Goal: Transaction & Acquisition: Purchase product/service

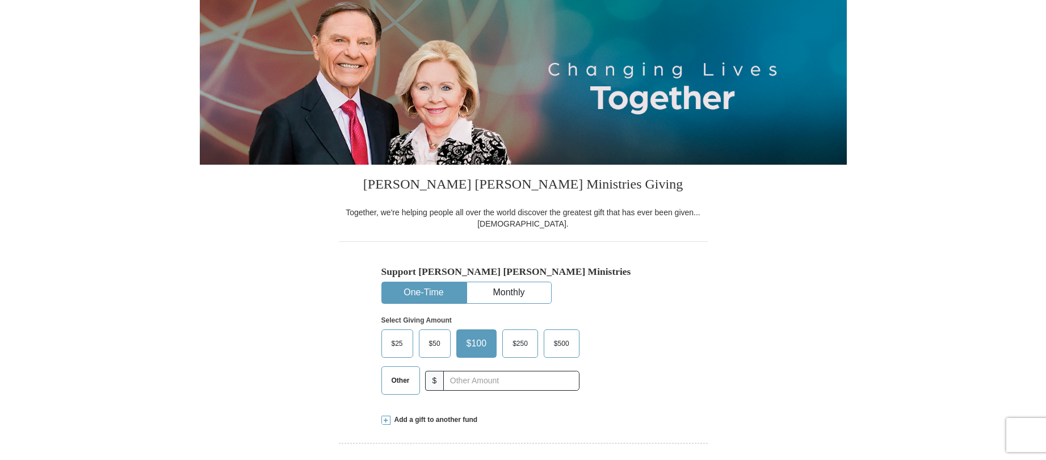
scroll to position [57, 0]
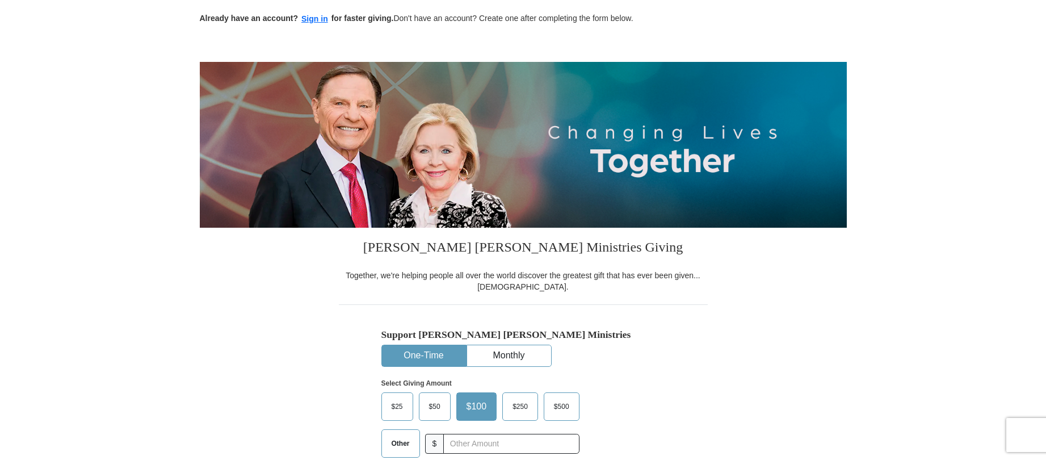
click at [617, 360] on div "Support [PERSON_NAME] [PERSON_NAME] Ministries One-Time Monthly Select Giving A…" at bounding box center [524, 397] width 284 height 137
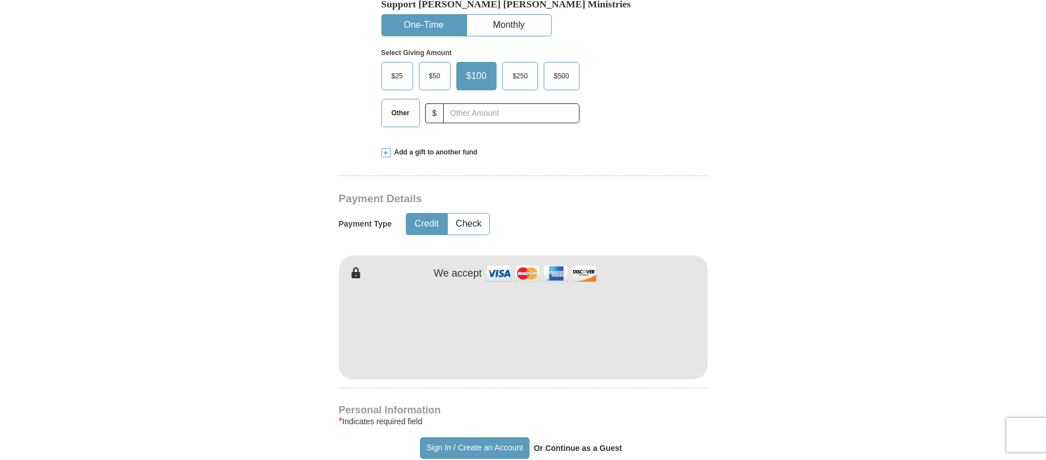
scroll to position [397, 0]
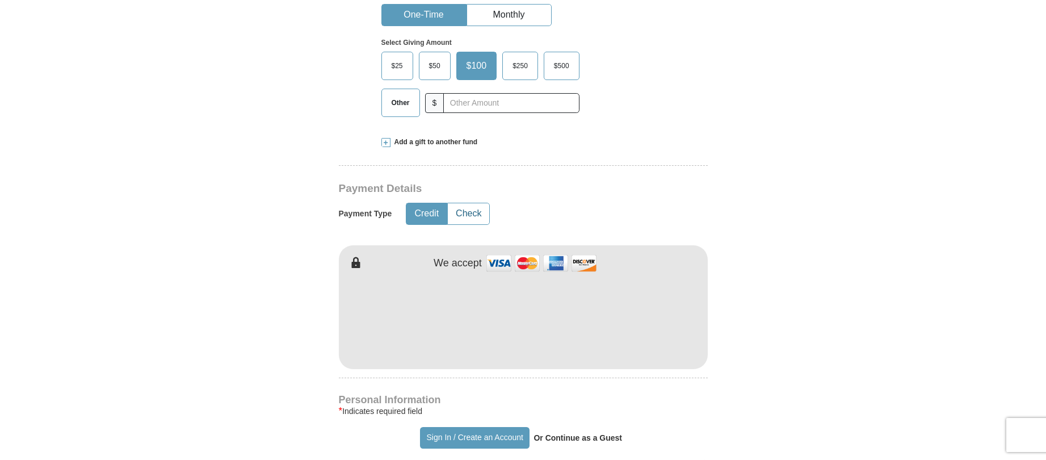
click at [467, 221] on button "Check" at bounding box center [468, 213] width 41 height 21
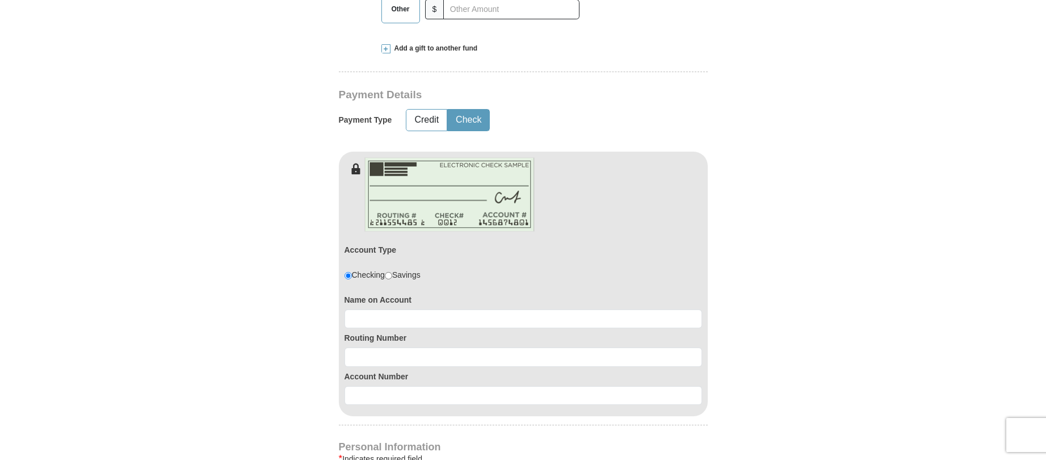
scroll to position [511, 0]
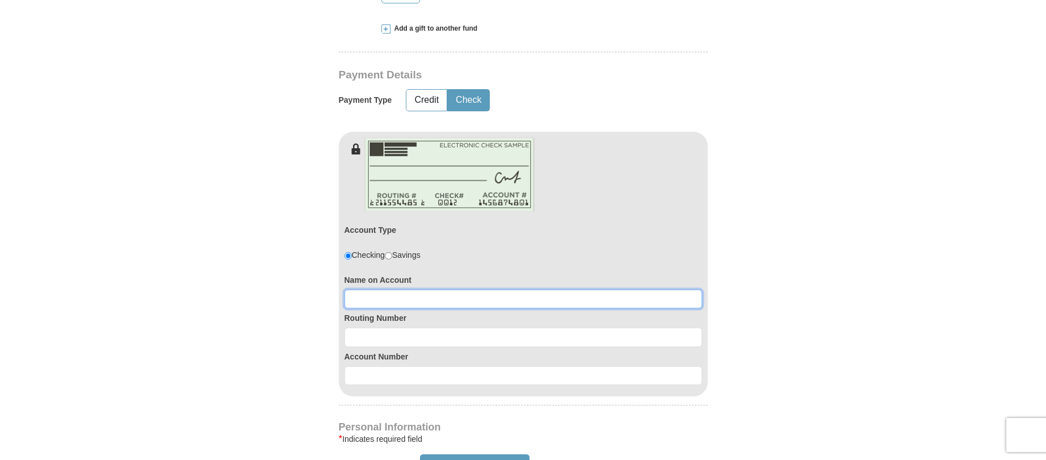
click at [407, 295] on input at bounding box center [524, 299] width 358 height 19
type input "[PERSON_NAME]"
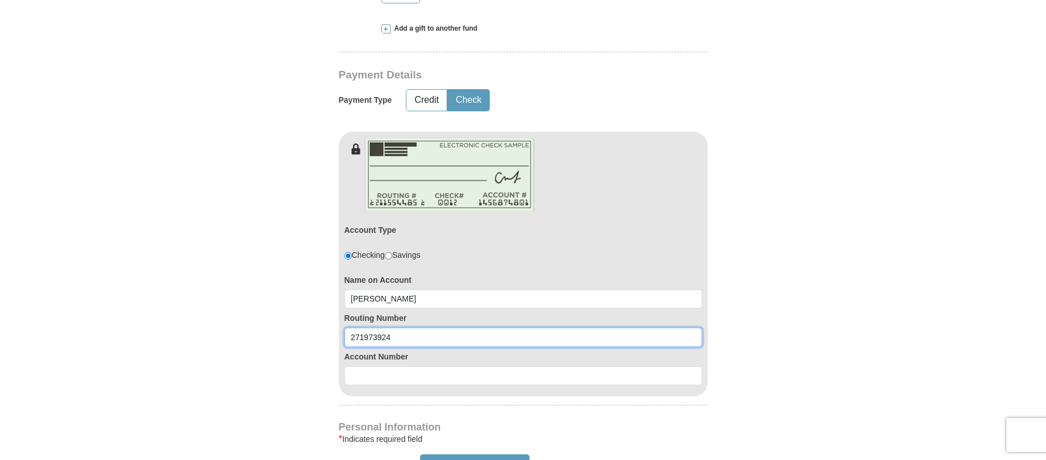
type input "271973924"
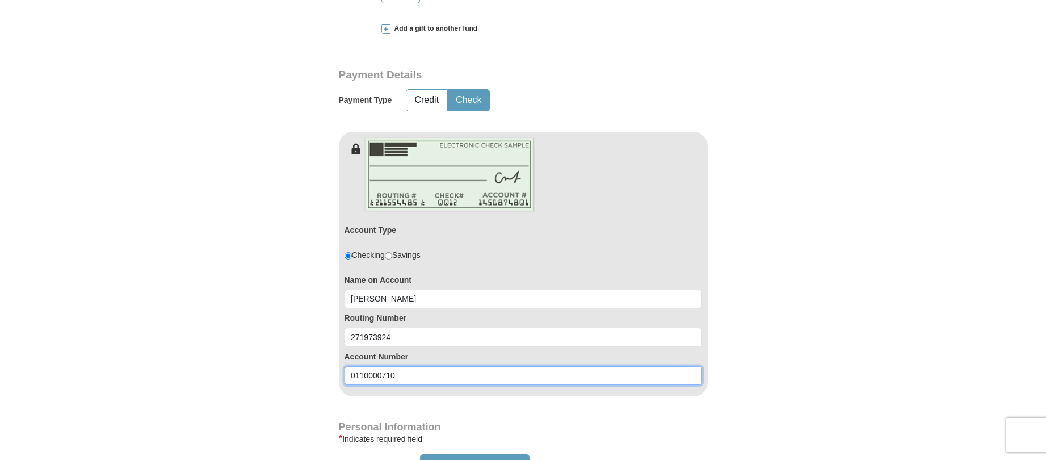
type input "0110000710"
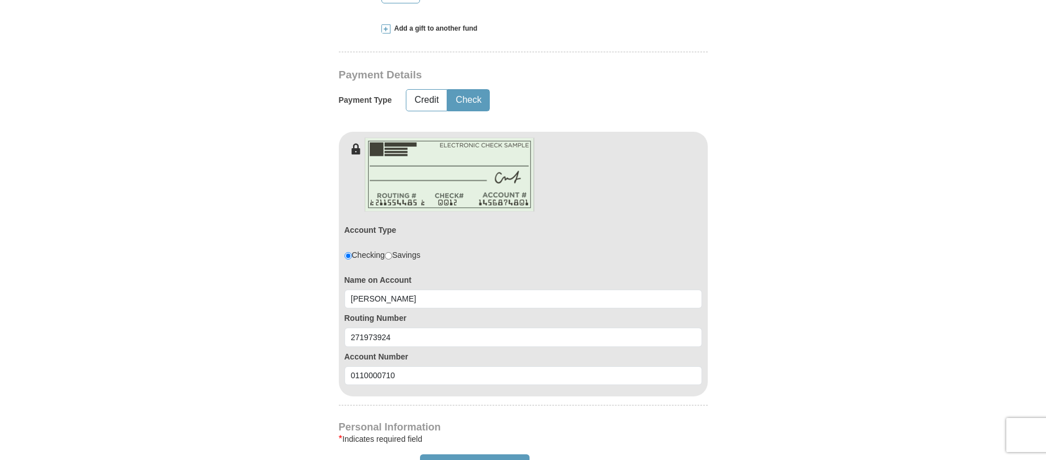
type button "[URL][DOMAIN_NAME]"
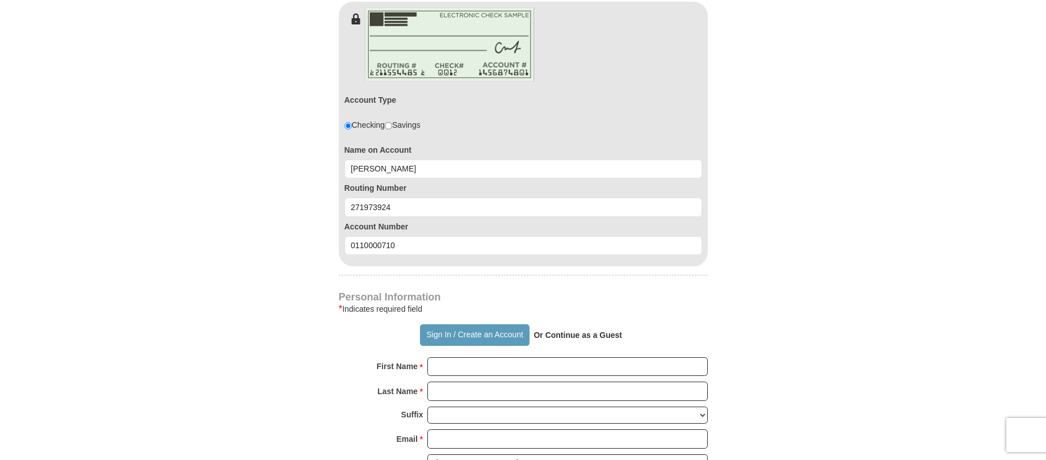
scroll to position [698, 0]
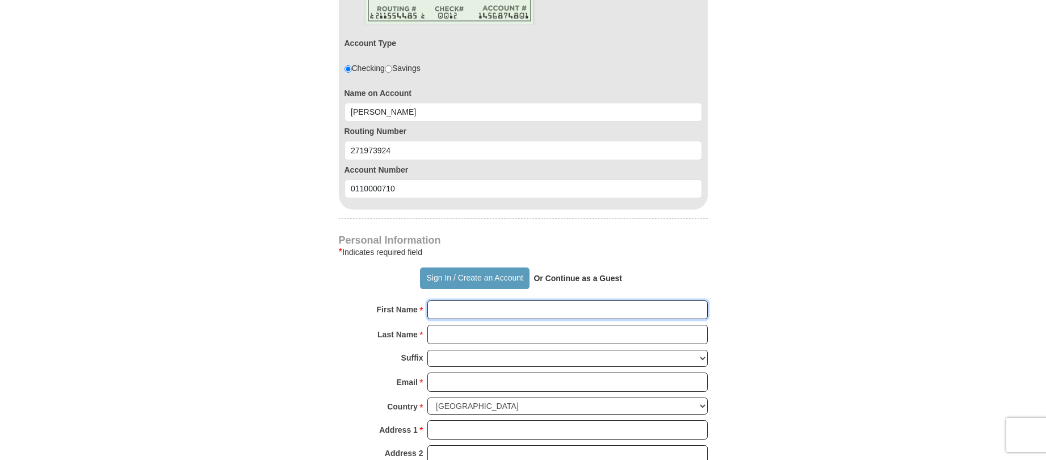
click at [447, 303] on input "First Name *" at bounding box center [568, 309] width 280 height 19
type input "[PERSON_NAME]"
type input "[EMAIL_ADDRESS][DOMAIN_NAME]"
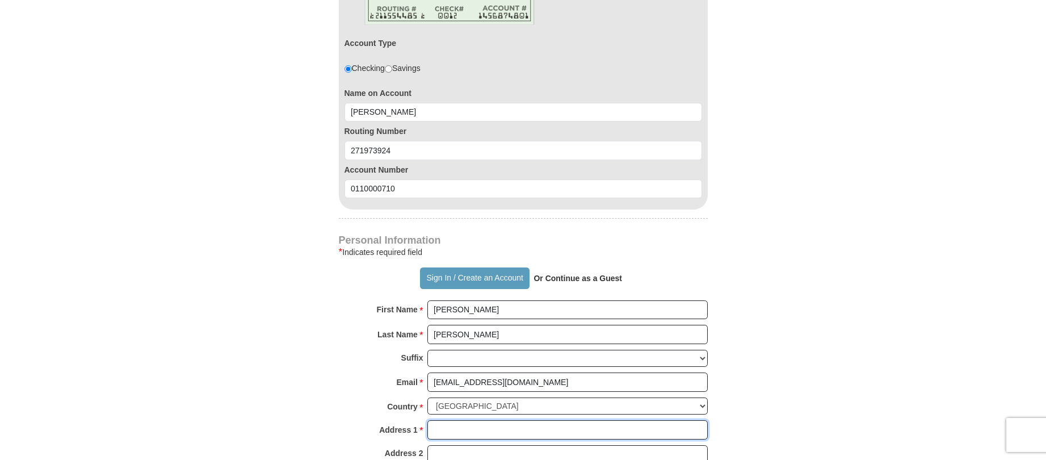
type input "[STREET_ADDRESS]"
type input "Munster"
select select "IN"
type input "46321"
type input "2198364383"
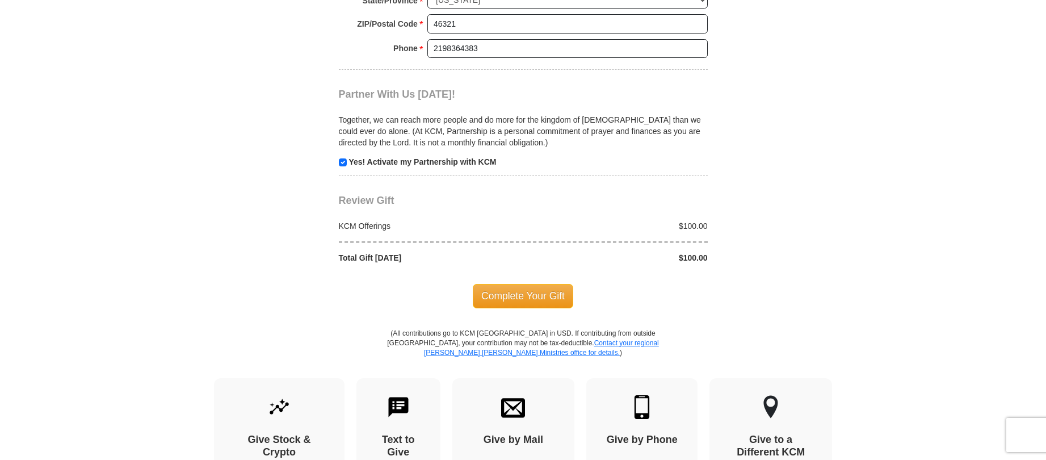
scroll to position [1209, 0]
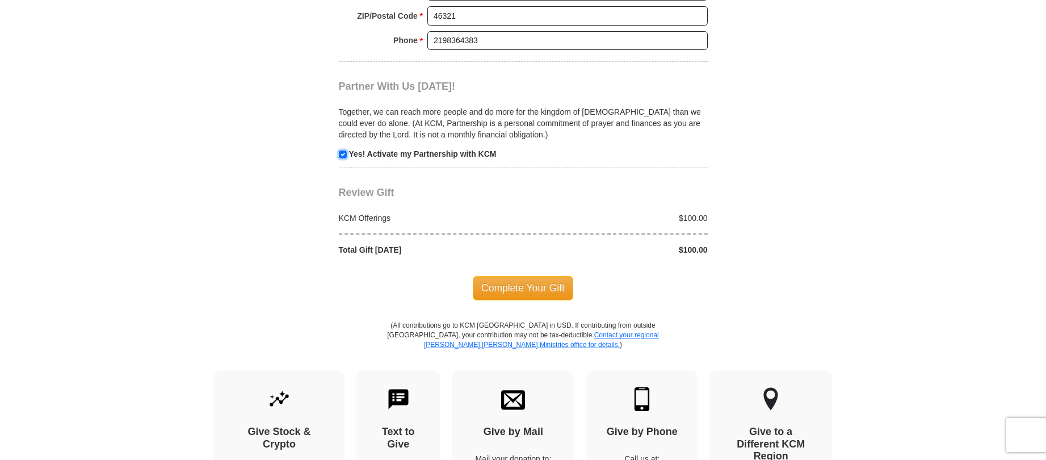
click at [345, 156] on input "checkbox" at bounding box center [343, 154] width 8 height 8
checkbox input "false"
click at [526, 292] on span "Complete Your Gift" at bounding box center [523, 288] width 100 height 24
